Goal: Find specific page/section: Find specific page/section

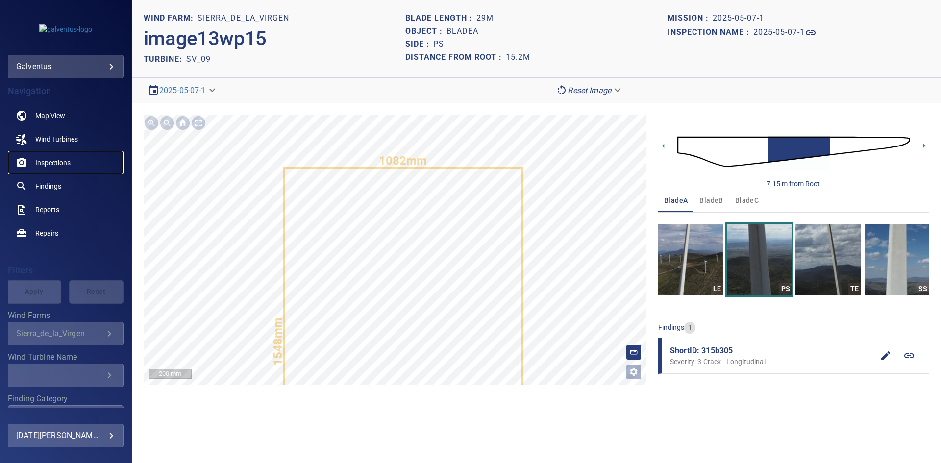
click at [70, 158] on span "Inspections" at bounding box center [52, 163] width 35 height 10
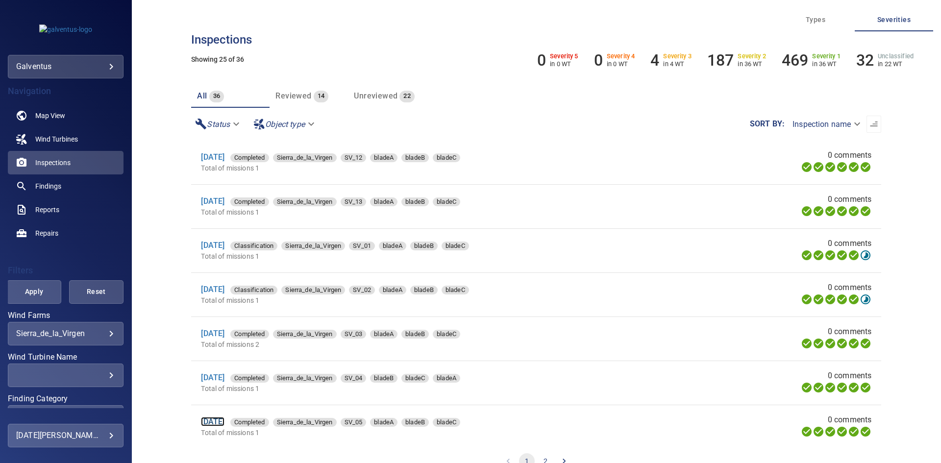
click at [225, 424] on link "[DATE]" at bounding box center [213, 421] width 24 height 9
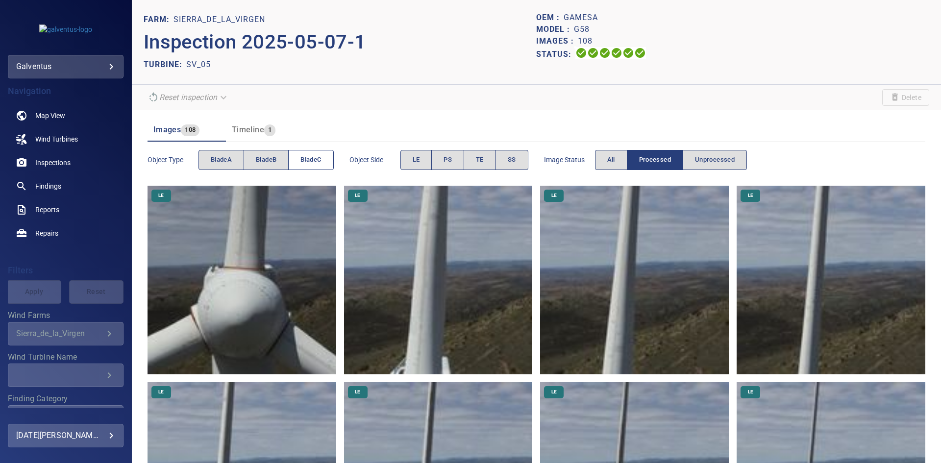
click at [331, 161] on button "bladeC" at bounding box center [310, 160] width 45 height 20
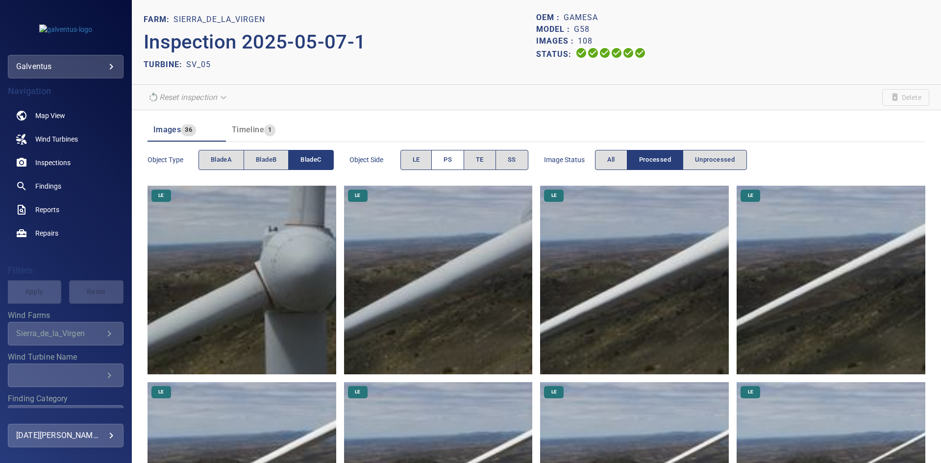
click at [448, 165] on span "PS" at bounding box center [448, 159] width 8 height 11
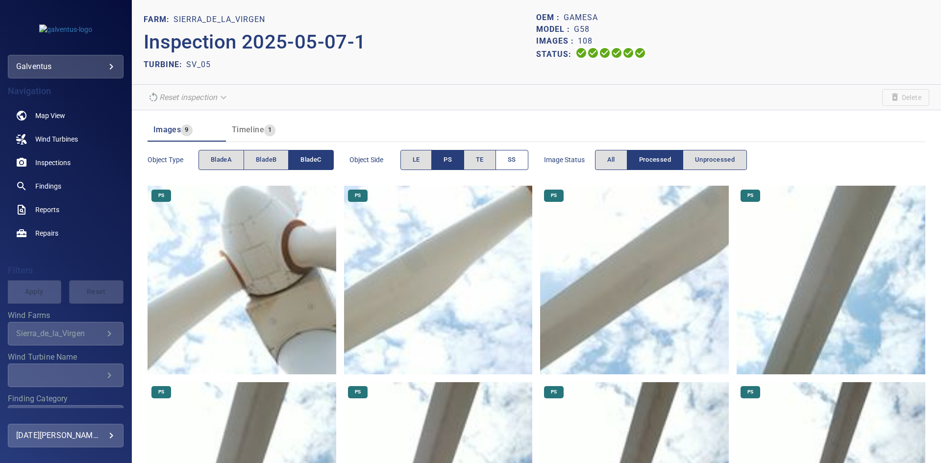
click at [511, 157] on span "SS" at bounding box center [512, 159] width 8 height 11
click at [460, 155] on button "PS" at bounding box center [447, 160] width 33 height 20
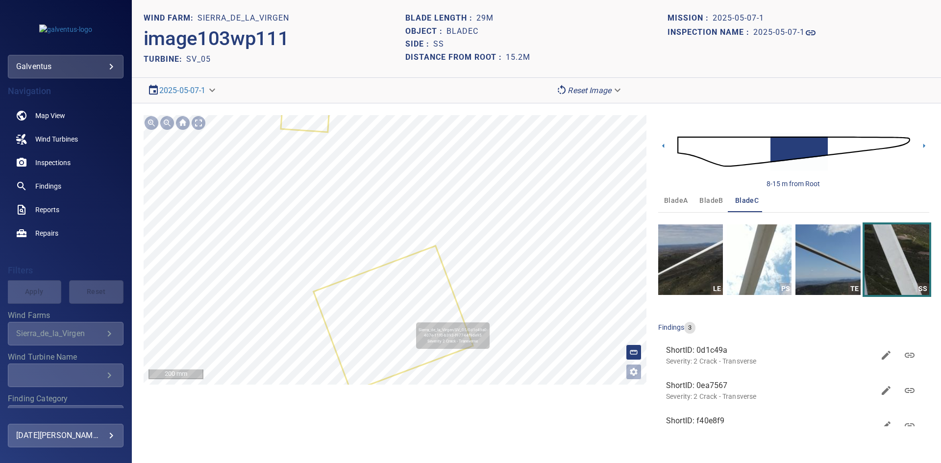
click at [400, 319] on icon at bounding box center [393, 319] width 158 height 144
